Goal: Task Accomplishment & Management: Use online tool/utility

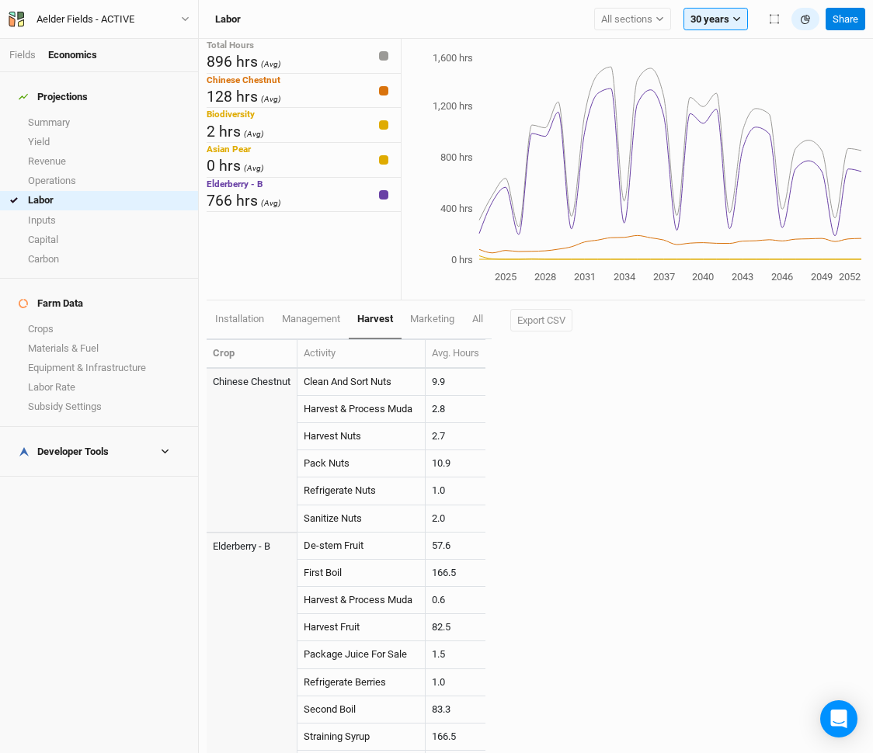
scroll to position [79, 0]
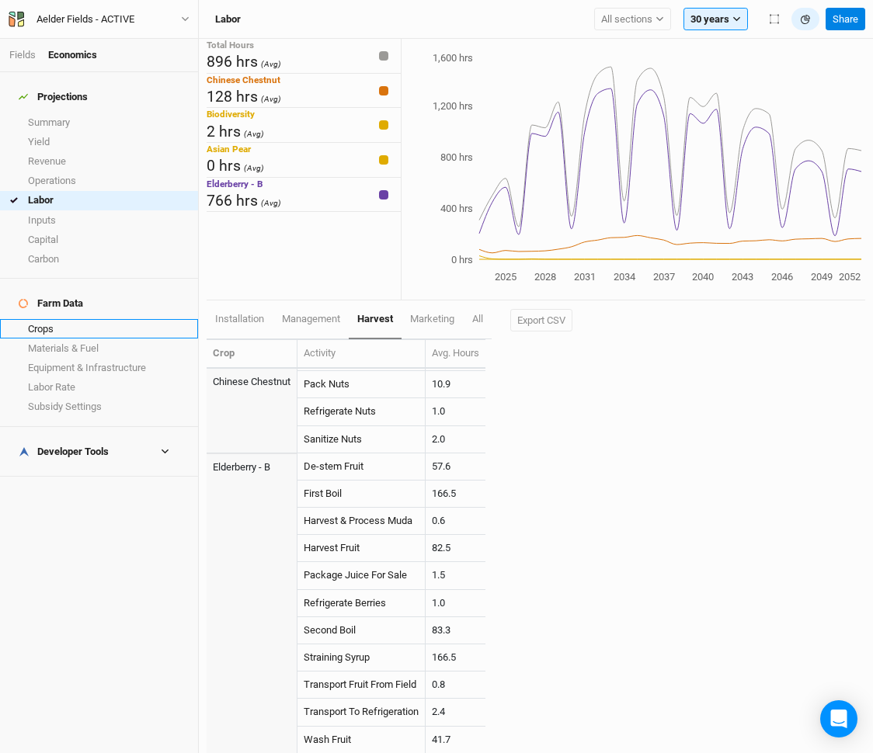
click at [68, 319] on link "Crops" at bounding box center [99, 328] width 198 height 19
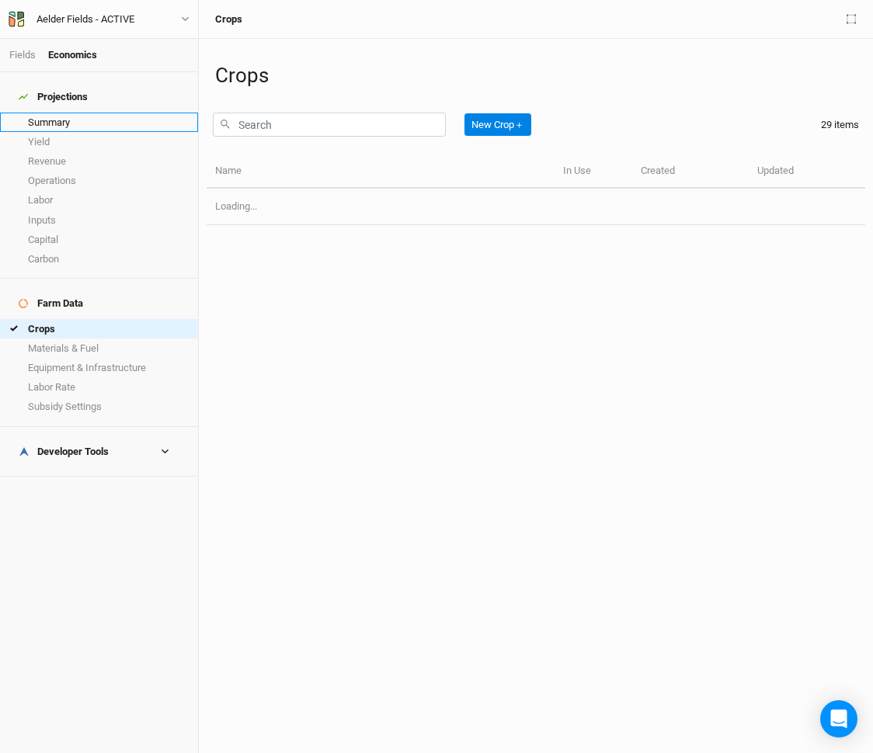
click at [79, 113] on link "Summary" at bounding box center [99, 122] width 198 height 19
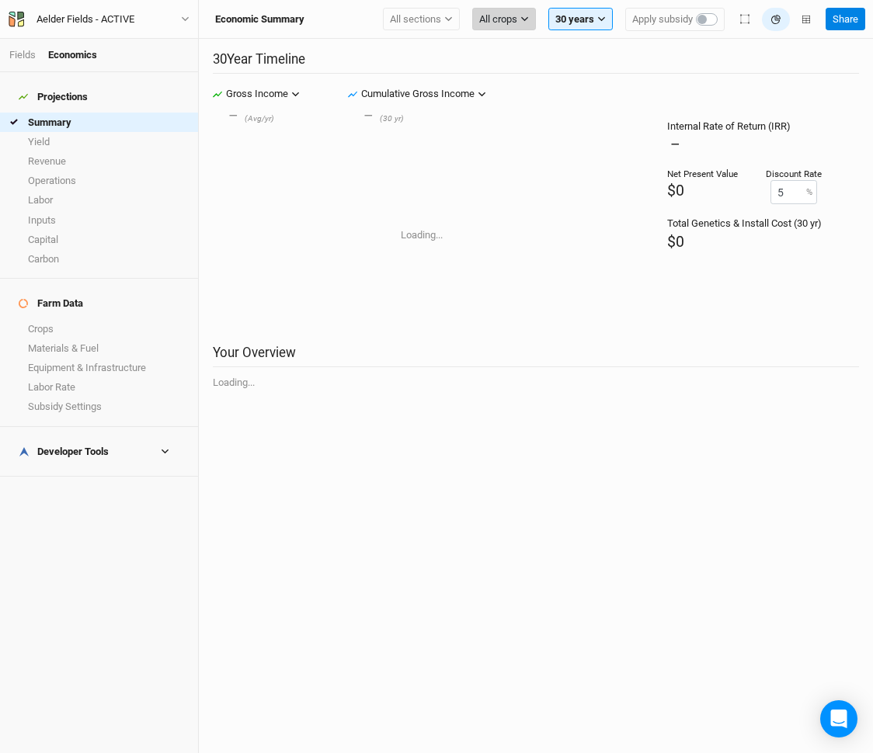
click at [498, 23] on span "All crops" at bounding box center [498, 20] width 38 height 16
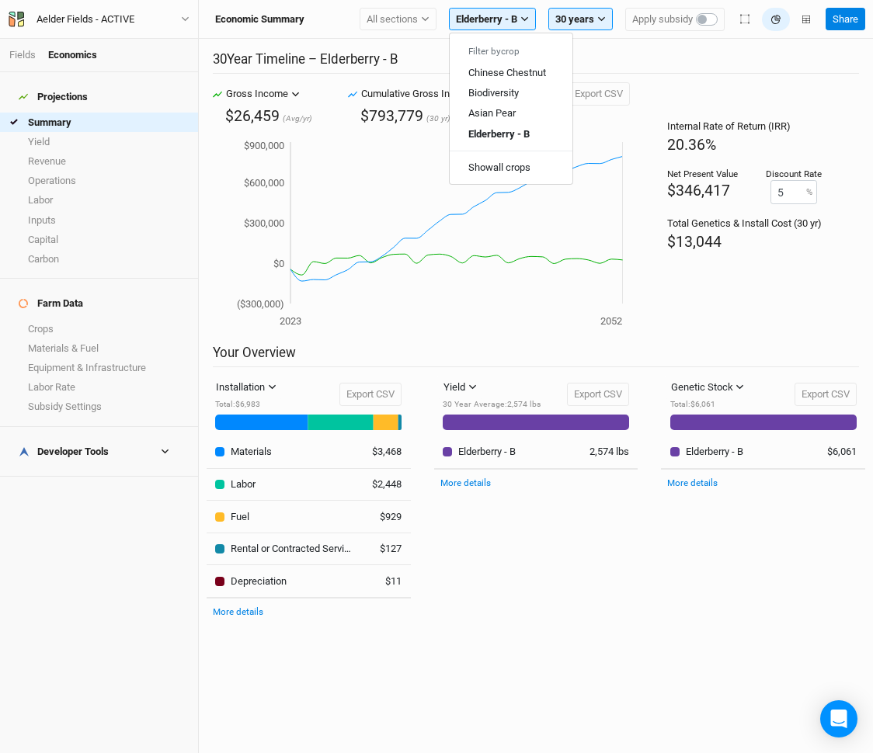
click at [721, 66] on h2 "30 Year Timeline – Elderberry - B" at bounding box center [536, 62] width 646 height 23
click at [740, 383] on icon "button" at bounding box center [739, 387] width 9 height 9
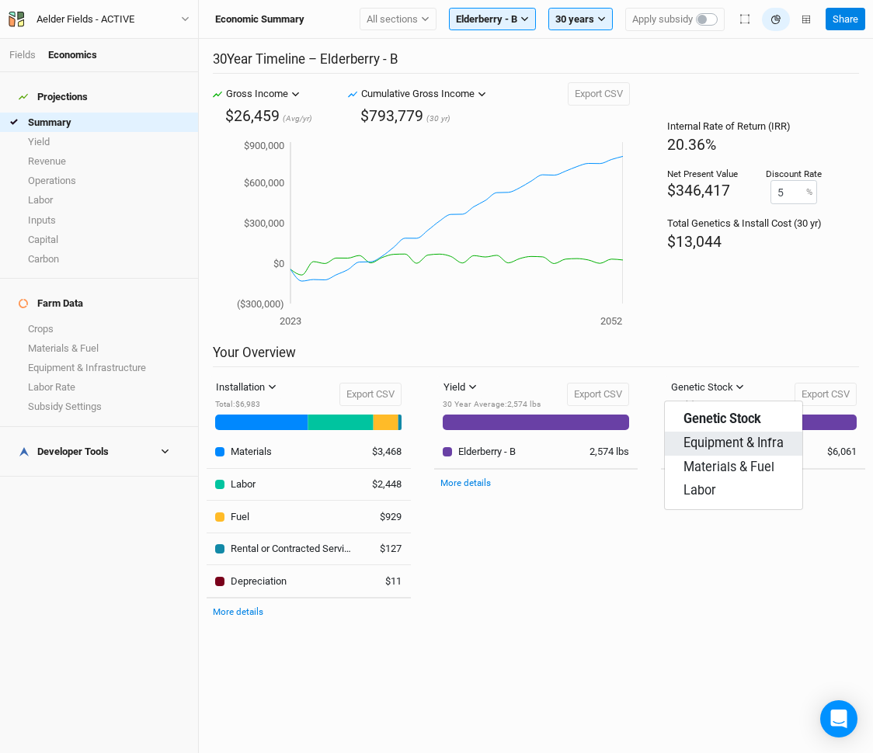
click at [732, 452] on span "Equipment & Infra" at bounding box center [733, 444] width 100 height 18
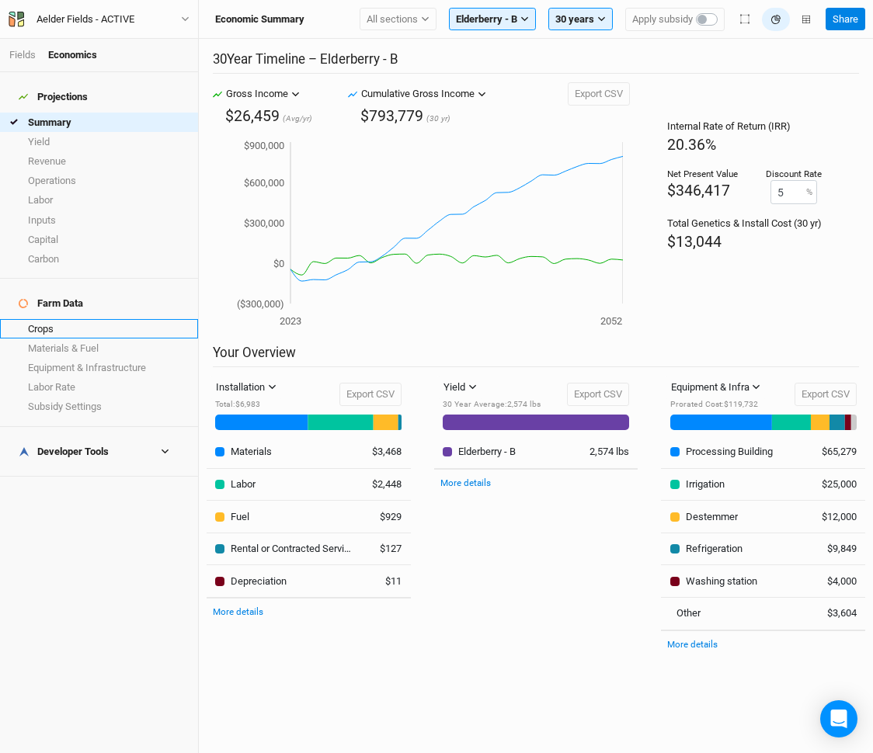
click at [63, 319] on link "Crops" at bounding box center [99, 328] width 198 height 19
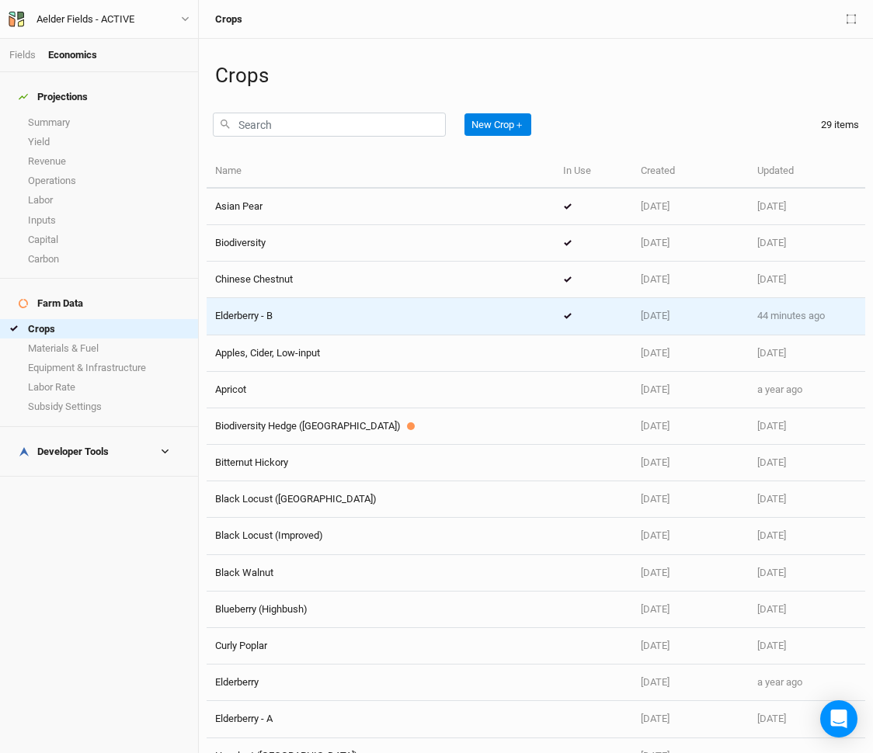
click at [312, 313] on div "Elderberry - B" at bounding box center [380, 316] width 331 height 14
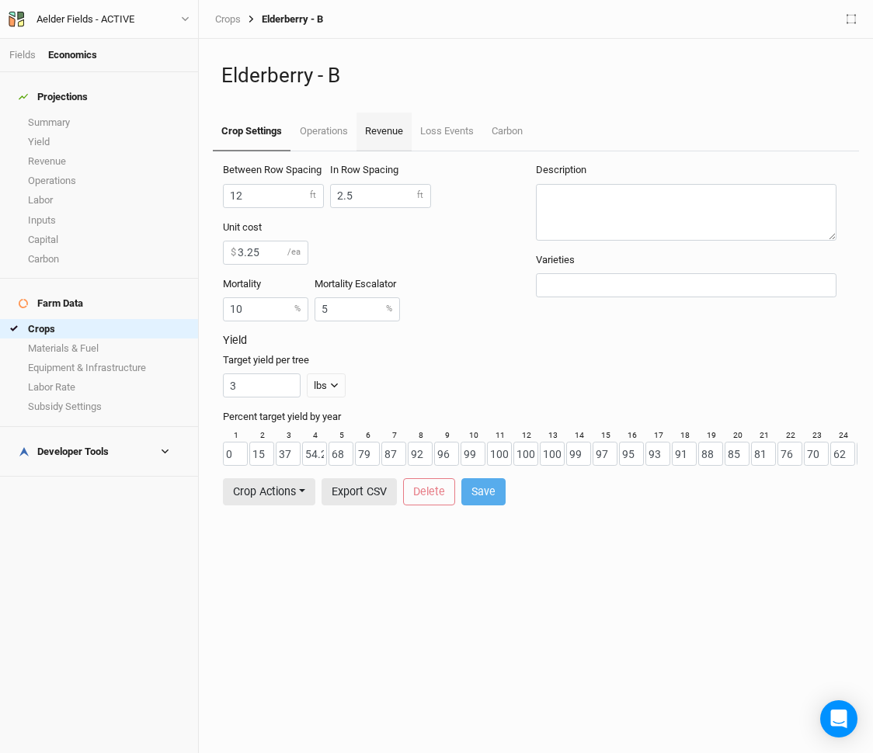
click at [398, 128] on link "Revenue" at bounding box center [383, 132] width 55 height 39
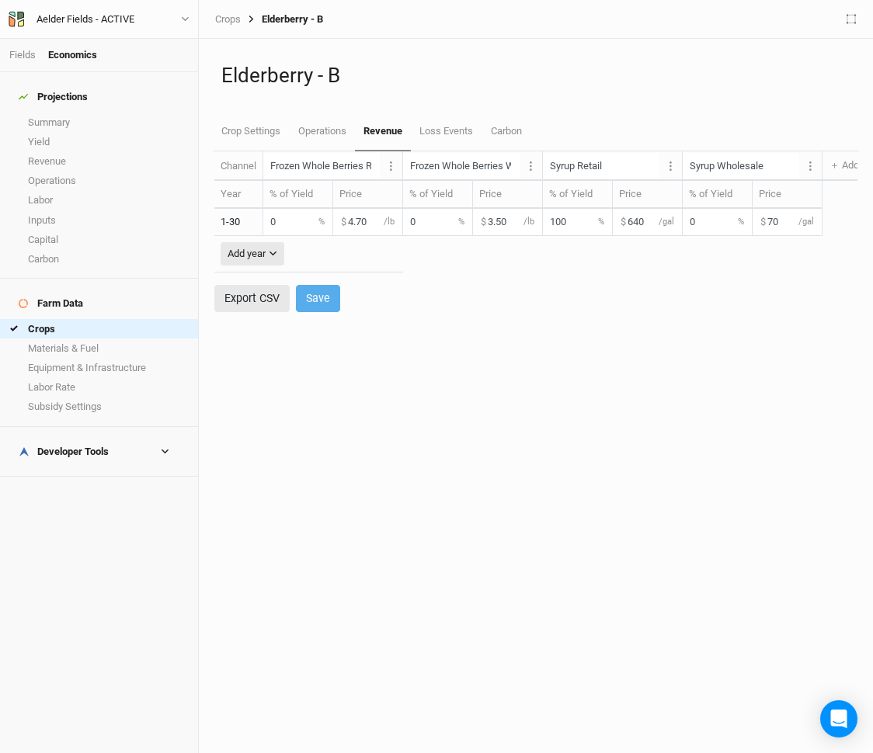
click at [637, 223] on input "640" at bounding box center [647, 222] width 69 height 26
type input "350"
click at [315, 296] on button "Save" at bounding box center [318, 298] width 44 height 27
click at [59, 113] on link "Summary" at bounding box center [99, 122] width 198 height 19
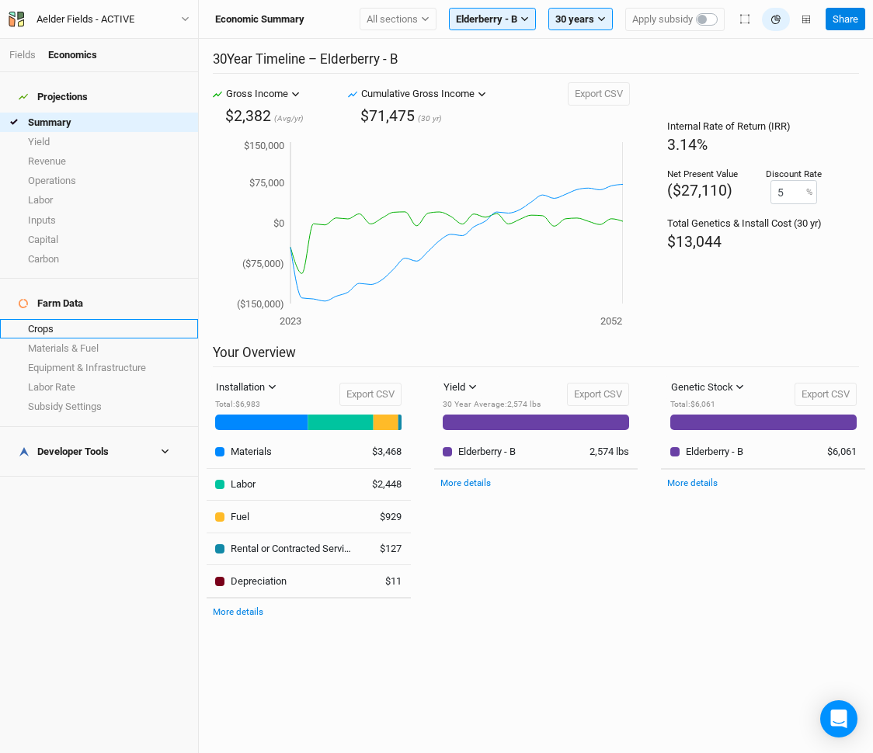
click at [69, 319] on link "Crops" at bounding box center [99, 328] width 198 height 19
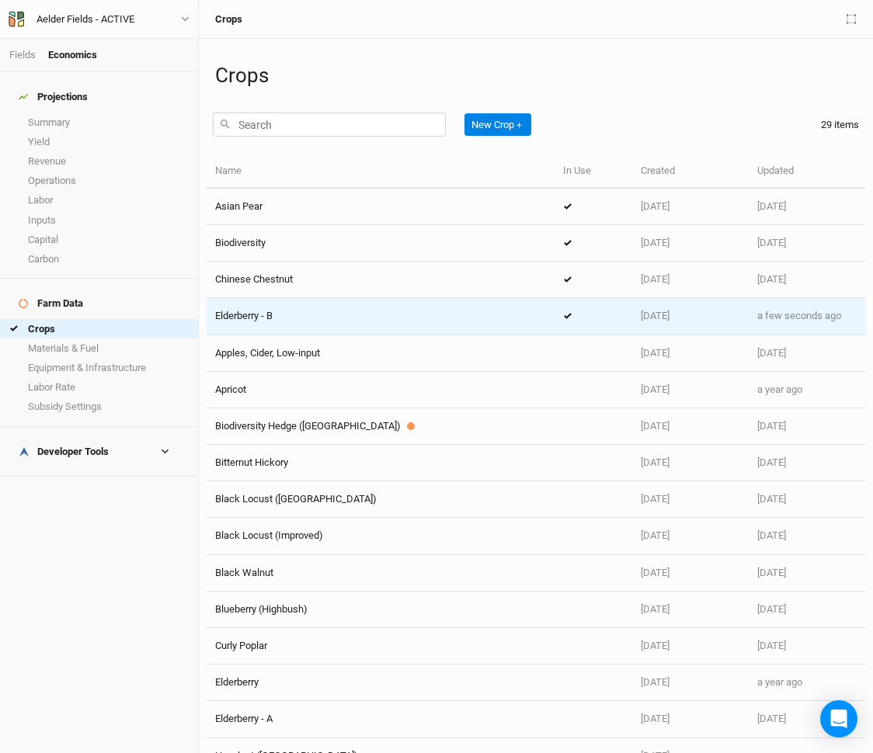
click at [369, 314] on div "Elderberry - B" at bounding box center [380, 316] width 331 height 14
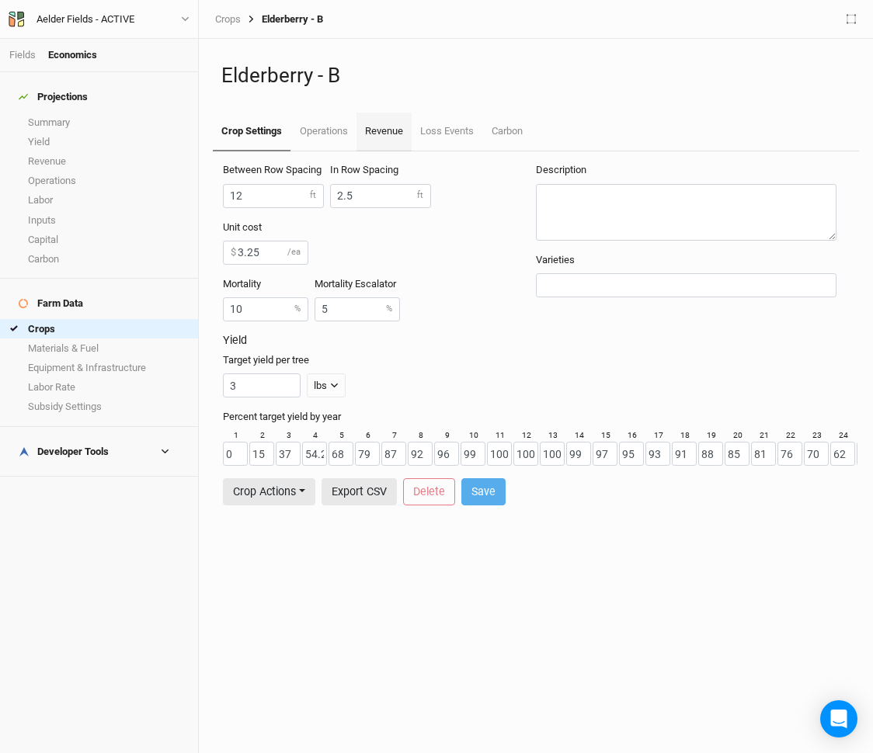
click at [382, 136] on link "Revenue" at bounding box center [383, 132] width 55 height 39
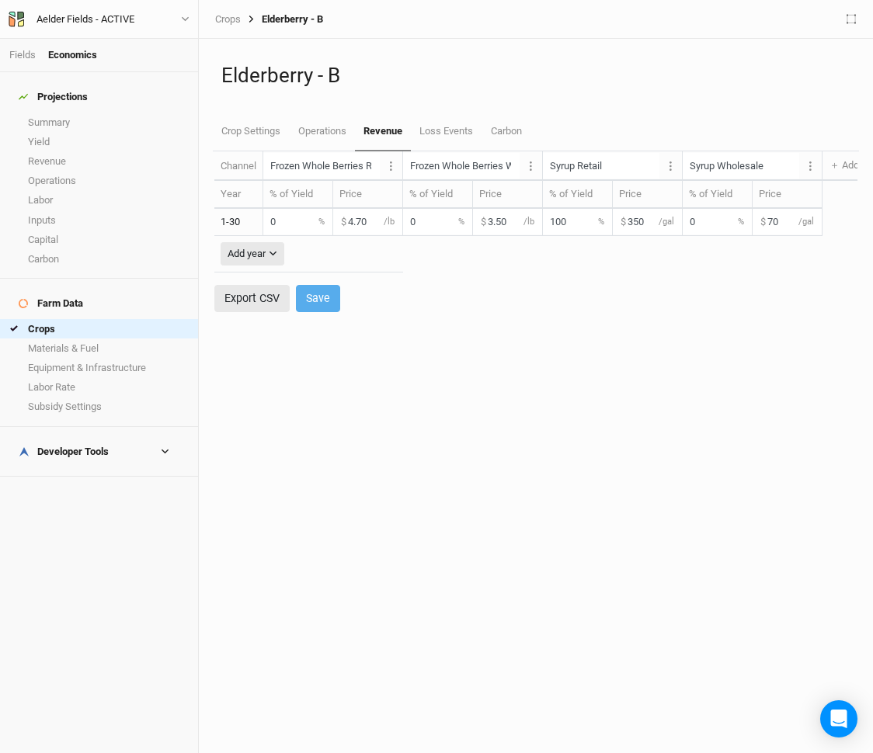
click at [622, 227] on label "$" at bounding box center [622, 221] width 5 height 14
click at [647, 220] on input "350" at bounding box center [647, 222] width 69 height 26
type input "640"
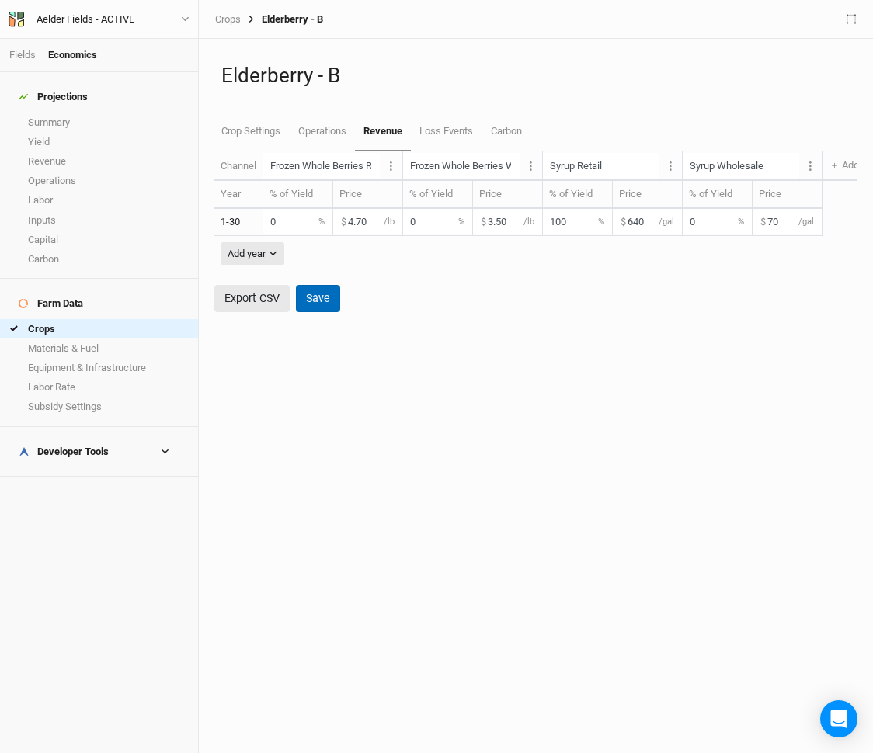
click at [319, 298] on button "Save" at bounding box center [318, 298] width 44 height 27
click at [72, 113] on link "Summary" at bounding box center [99, 122] width 198 height 19
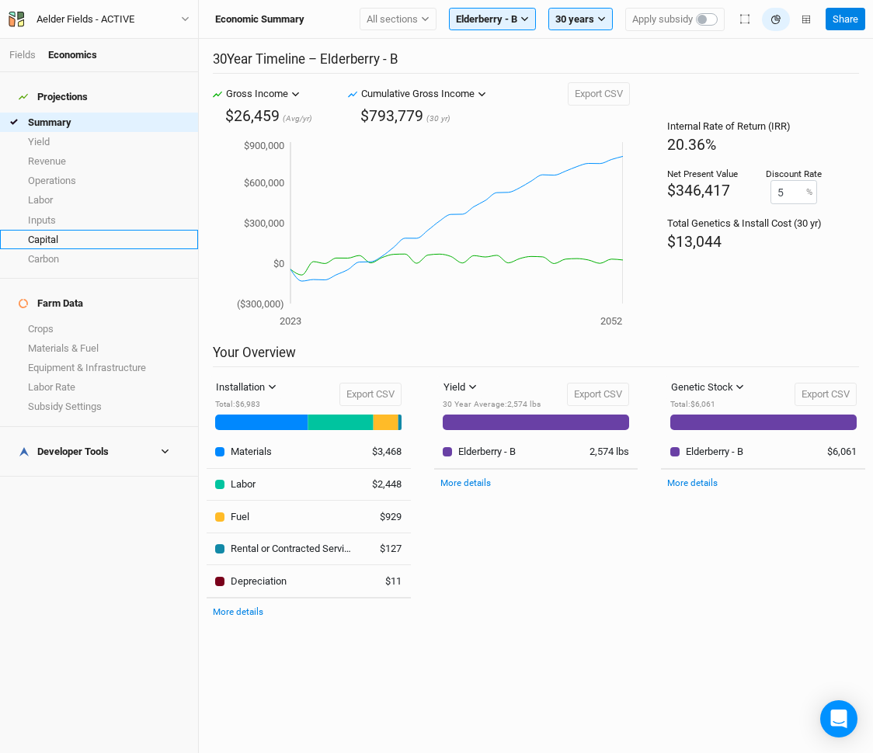
click at [47, 230] on link "Capital" at bounding box center [99, 239] width 198 height 19
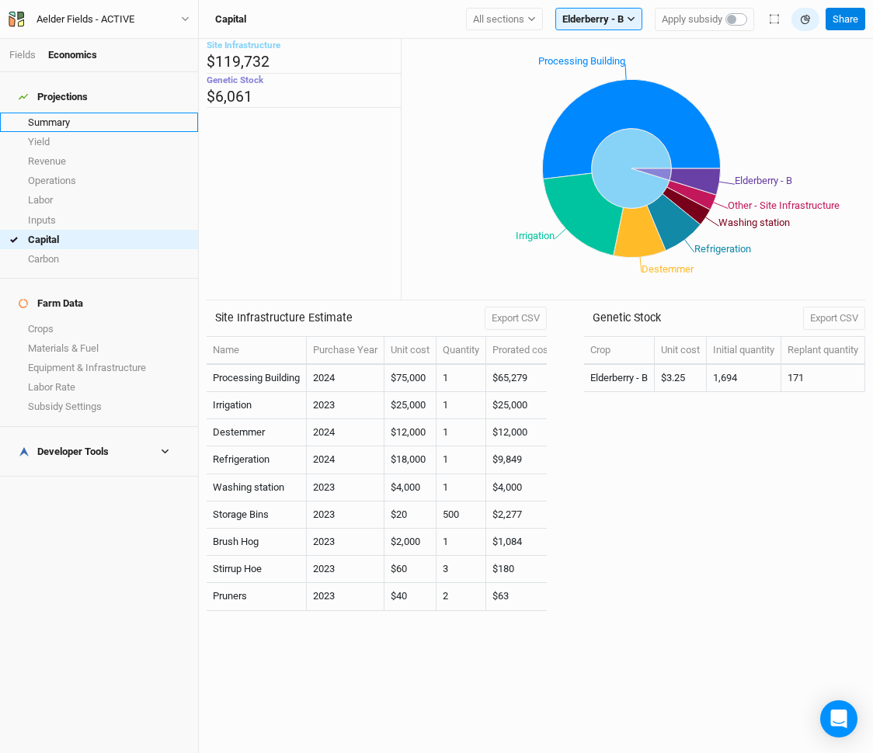
click at [91, 114] on link "Summary" at bounding box center [99, 122] width 198 height 19
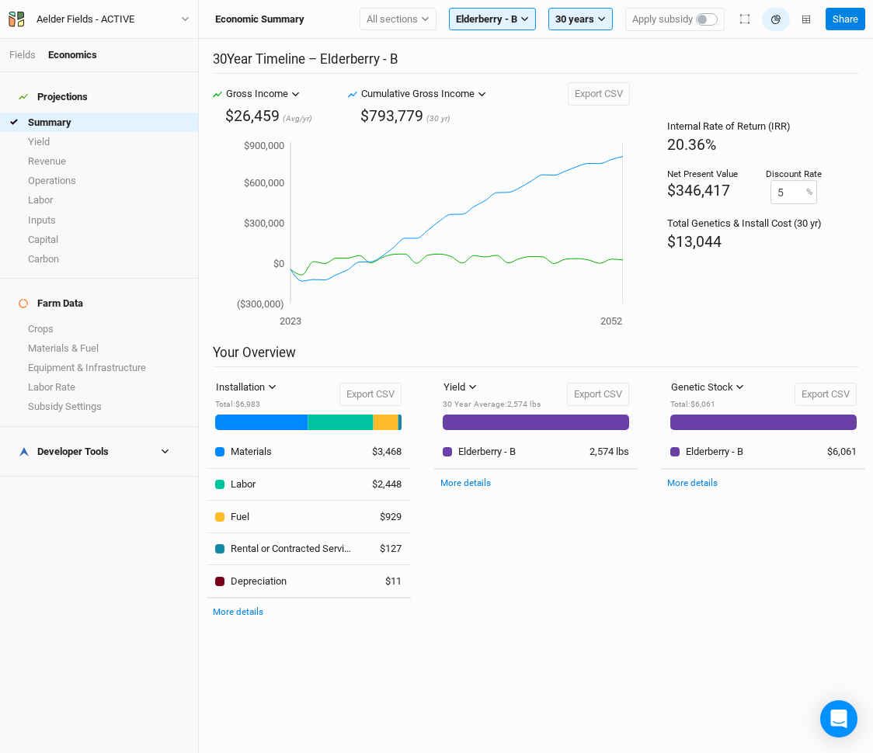
click at [830, 273] on div "Internal Rate of Return (IRR) 20.36% Net Present Value $346,417 Discount Rate 5…" at bounding box center [744, 213] width 229 height 262
click at [486, 16] on span "Elderberry - B" at bounding box center [486, 20] width 61 height 16
click at [525, 140] on button "Elderberry - B" at bounding box center [511, 133] width 123 height 20
click at [599, 600] on div "Yield Yield Revenue Carbon 30 Year Average : 2,574 lbs Export CSV 30 Year Avera…" at bounding box center [535, 500] width 227 height 249
click at [54, 230] on link "Capital" at bounding box center [99, 239] width 198 height 19
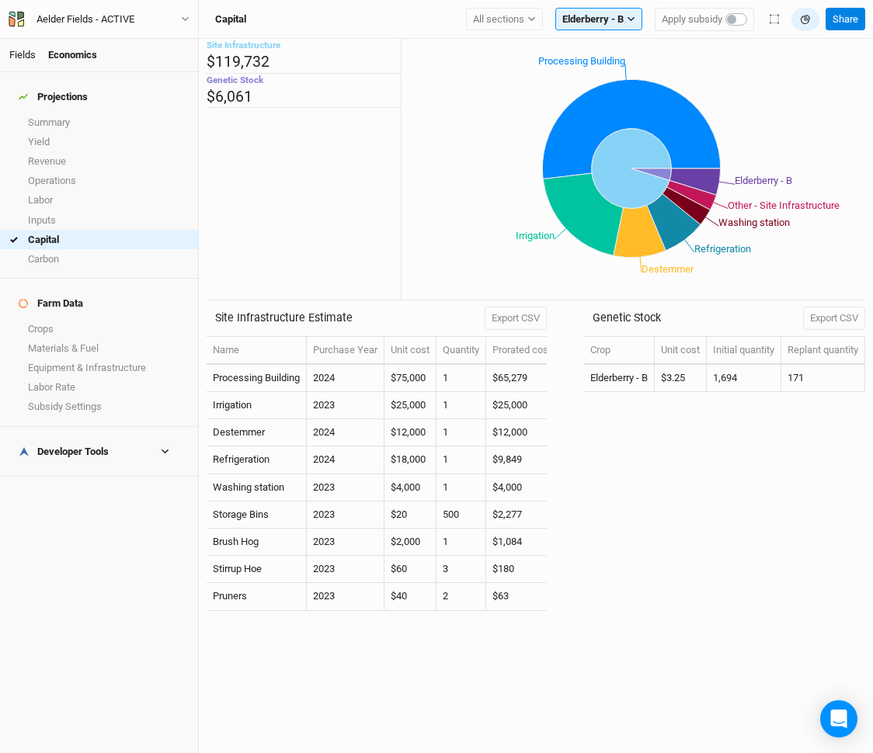
click at [19, 59] on link "Fields" at bounding box center [22, 55] width 26 height 12
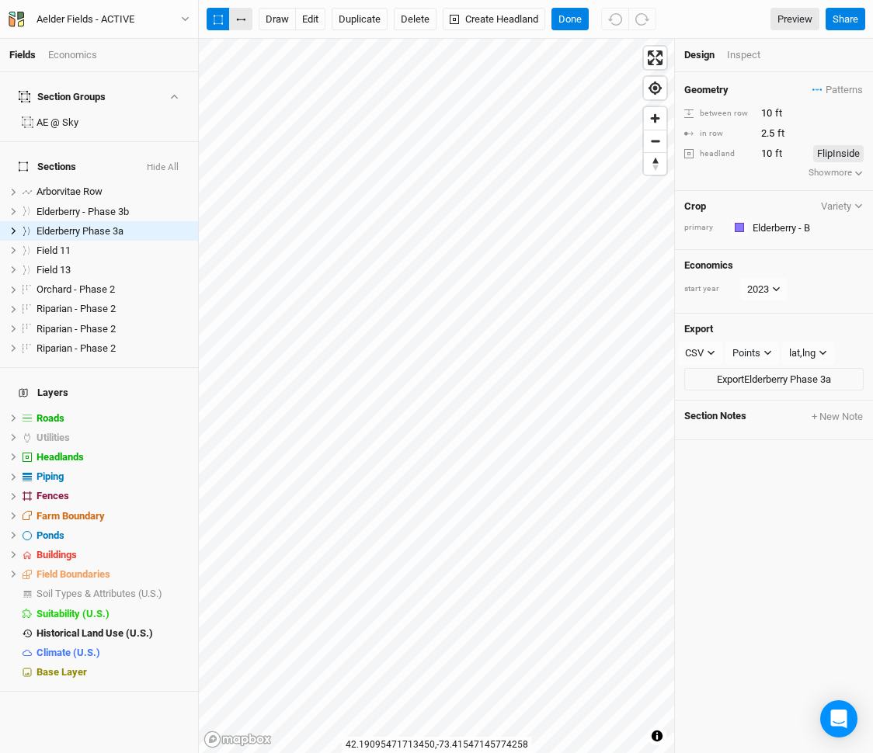
click at [232, 15] on button "button" at bounding box center [240, 19] width 23 height 23
click at [584, 21] on button "Done" at bounding box center [569, 19] width 37 height 23
click at [245, 12] on button "button" at bounding box center [240, 19] width 23 height 23
click at [579, 16] on button "Done" at bounding box center [569, 19] width 37 height 23
click at [241, 11] on button "button" at bounding box center [240, 19] width 23 height 23
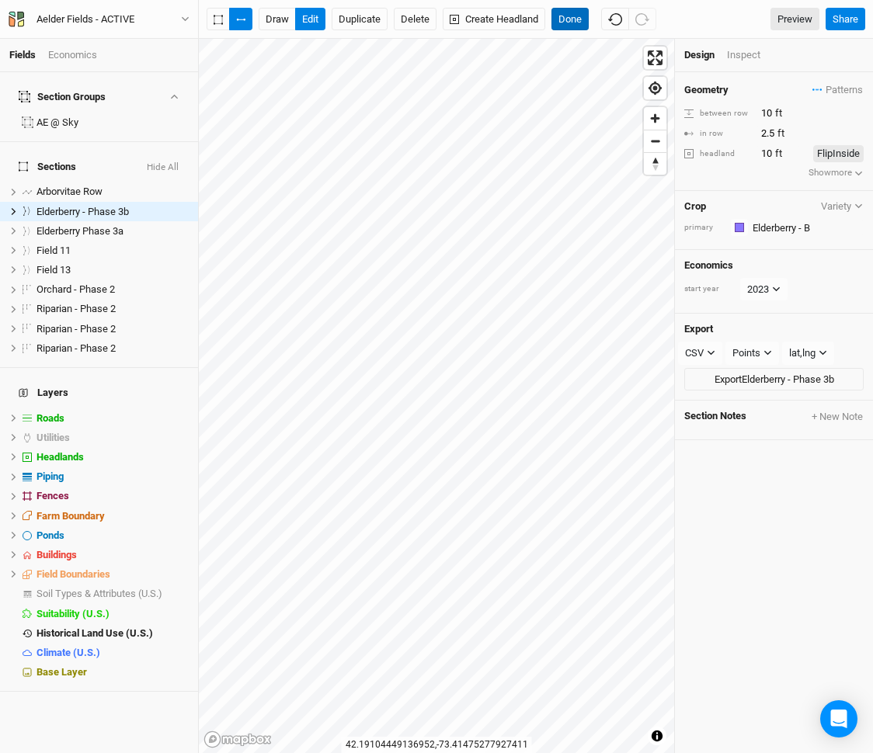
click at [567, 11] on button "Done" at bounding box center [569, 19] width 37 height 23
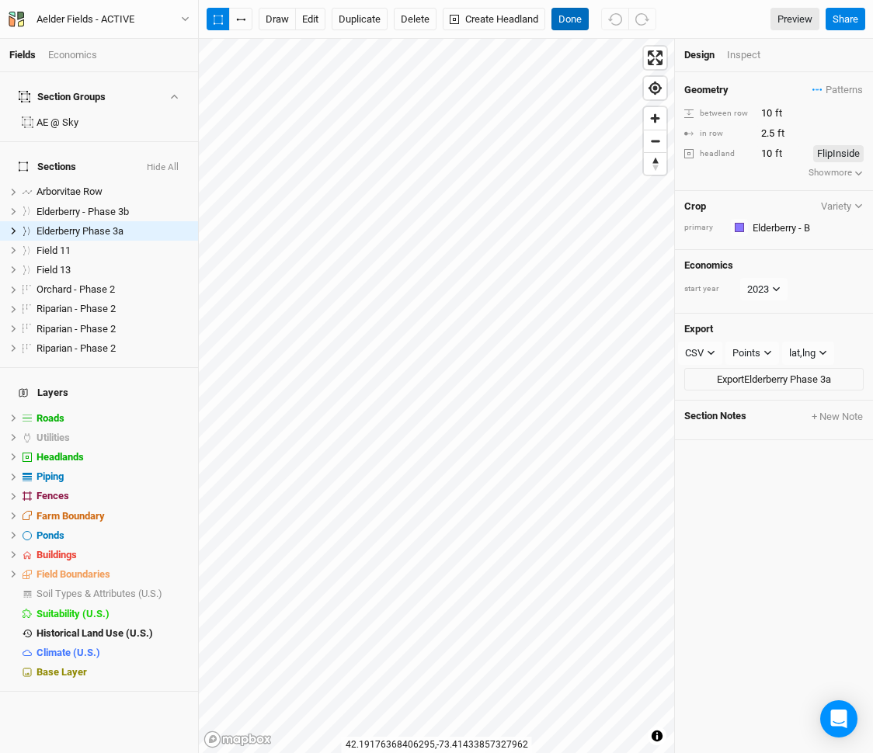
click at [572, 23] on button "Done" at bounding box center [569, 19] width 37 height 23
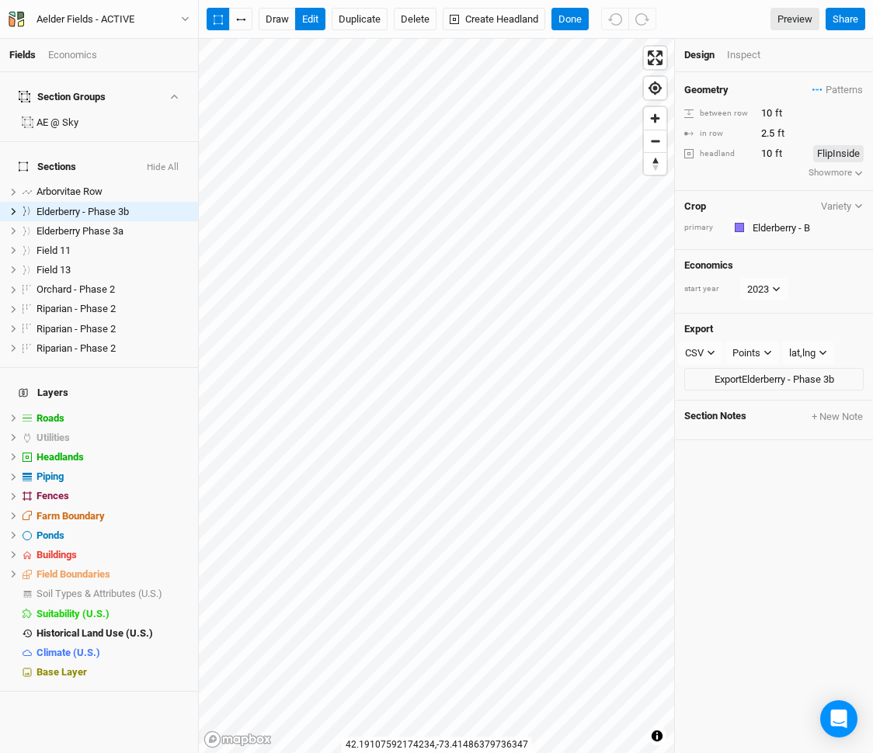
click at [581, 5] on div "draw edit Duplicate Delete Create Headland Done Preview Share" at bounding box center [536, 19] width 674 height 39
click at [572, 11] on button "Done" at bounding box center [569, 19] width 37 height 23
click at [587, 7] on div "draw edit Duplicate Delete Create Headland Done Preview Share" at bounding box center [536, 19] width 674 height 39
click at [573, 32] on div "draw edit Duplicate Delete Create Headland Done Preview Share" at bounding box center [536, 19] width 674 height 39
click at [576, 12] on button "Done" at bounding box center [569, 19] width 37 height 23
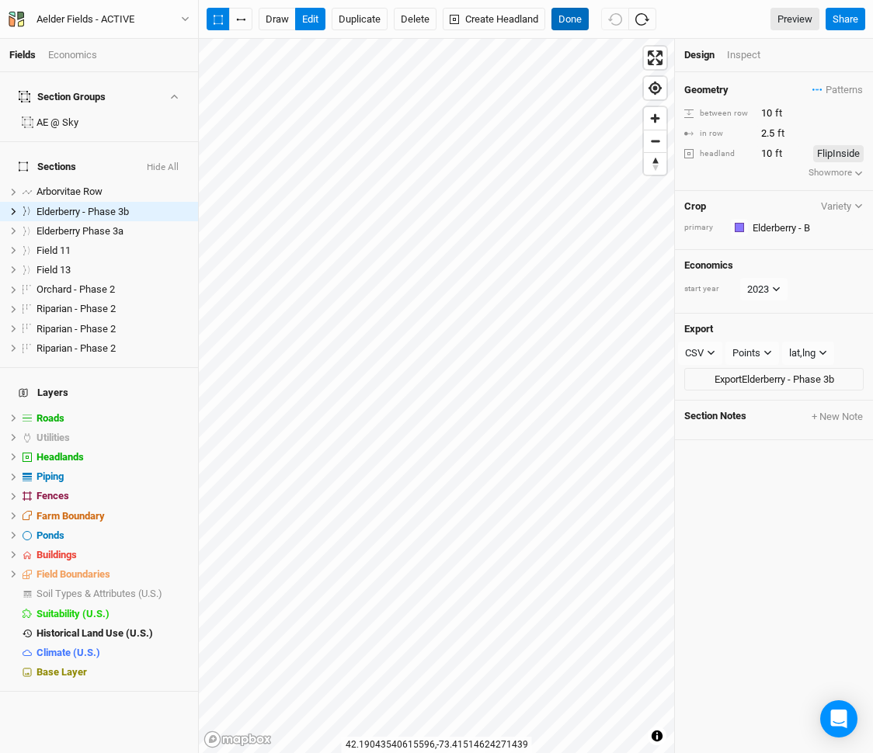
click at [582, 16] on button "Done" at bounding box center [569, 19] width 37 height 23
